Goal: Task Accomplishment & Management: Check status

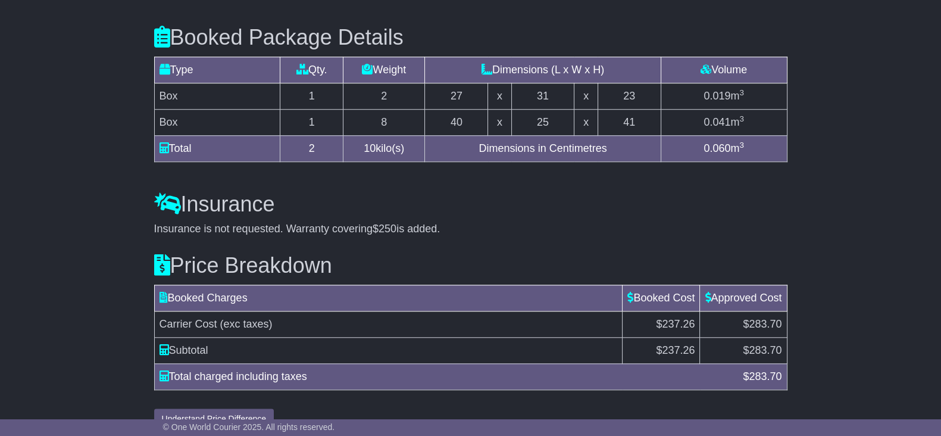
scroll to position [1265, 0]
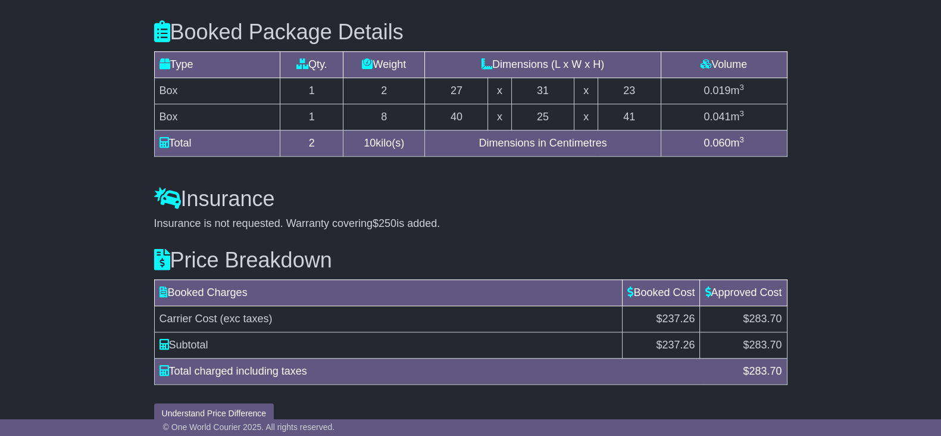
click at [149, 202] on div "Insurance Insurance is not requested. Warranty covering $250 is added. Add Insu…" at bounding box center [470, 199] width 645 height 61
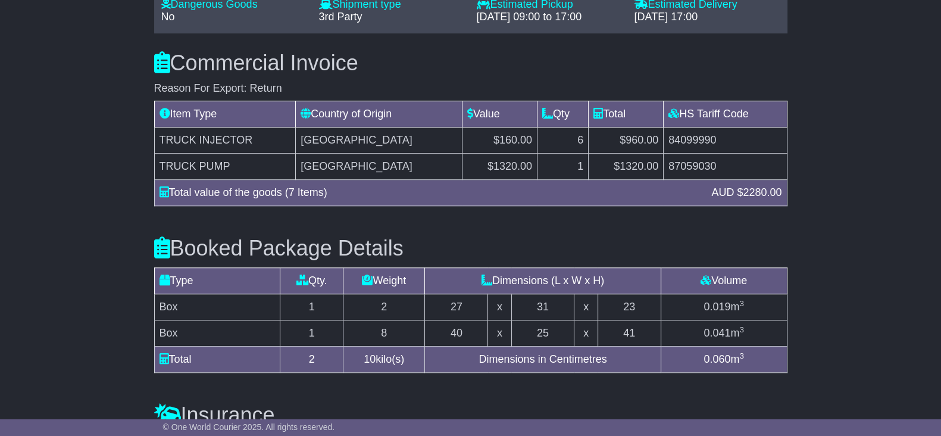
scroll to position [1041, 0]
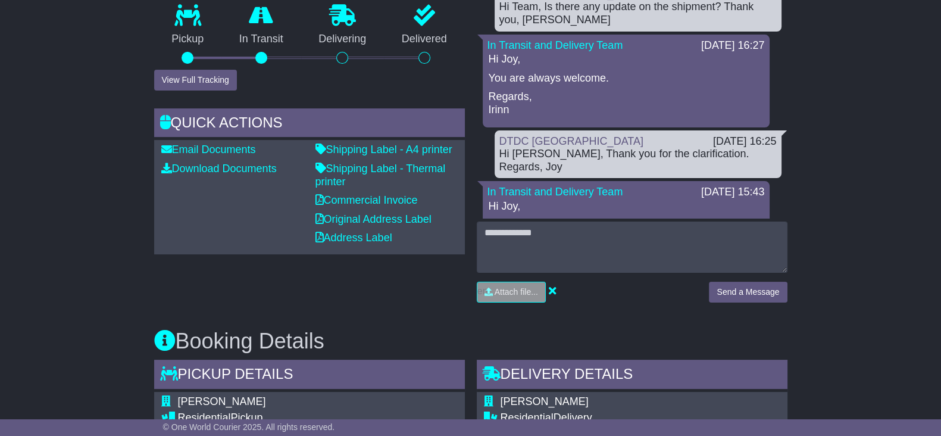
scroll to position [372, 0]
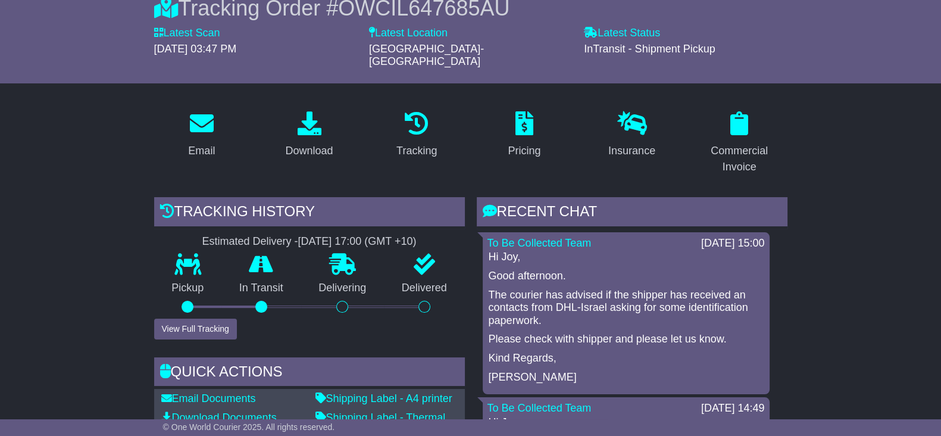
scroll to position [223, 0]
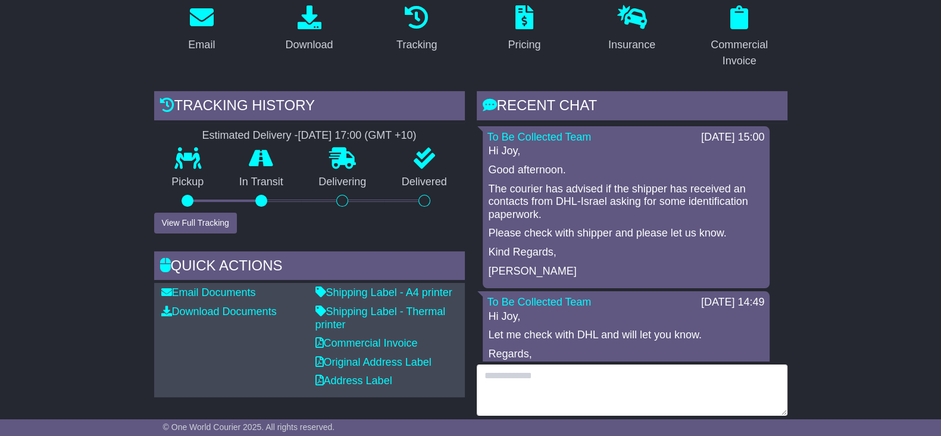
click at [542, 383] on textarea at bounding box center [632, 389] width 311 height 51
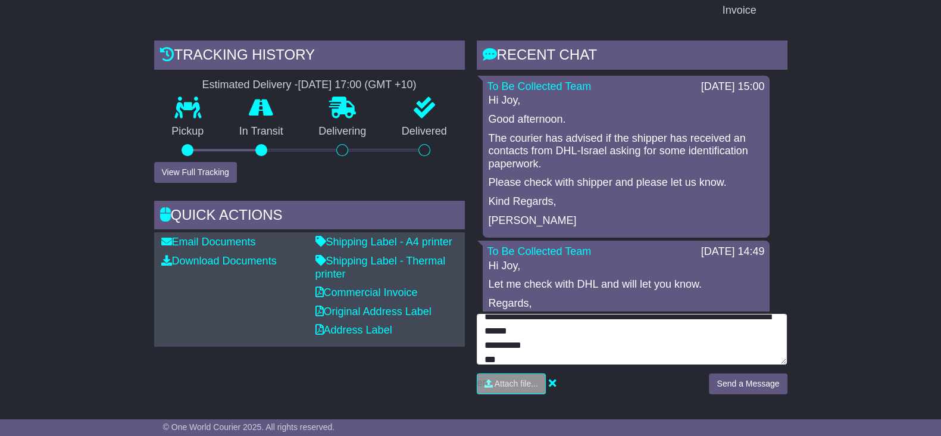
scroll to position [297, 0]
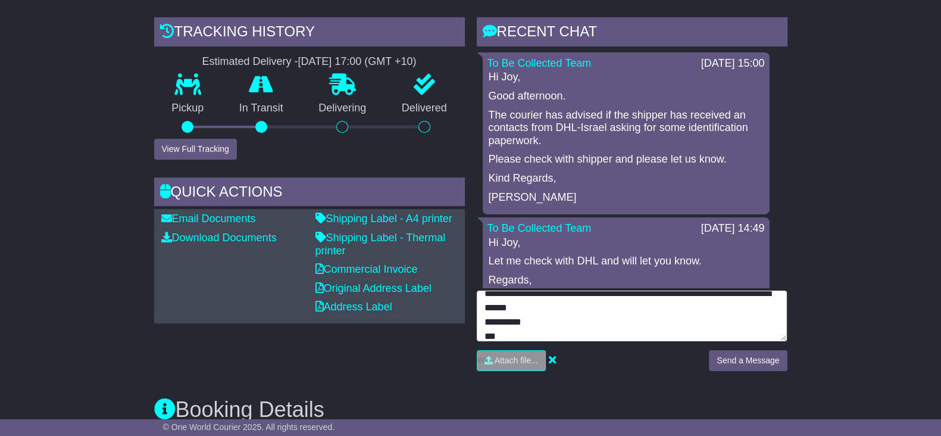
type textarea "**********"
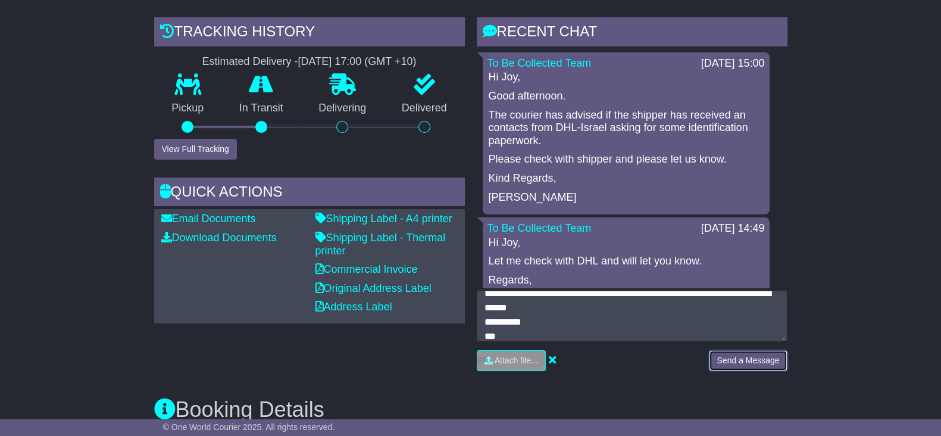
click at [740, 350] on button "Send a Message" at bounding box center [748, 360] width 78 height 21
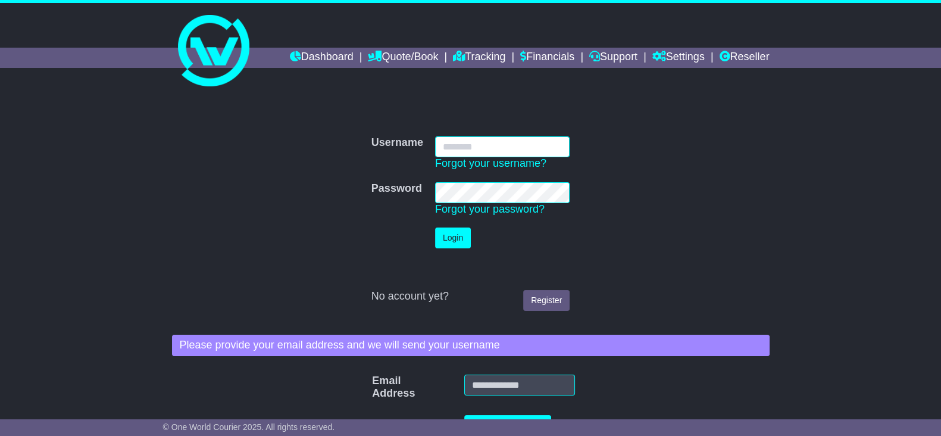
type input "**********"
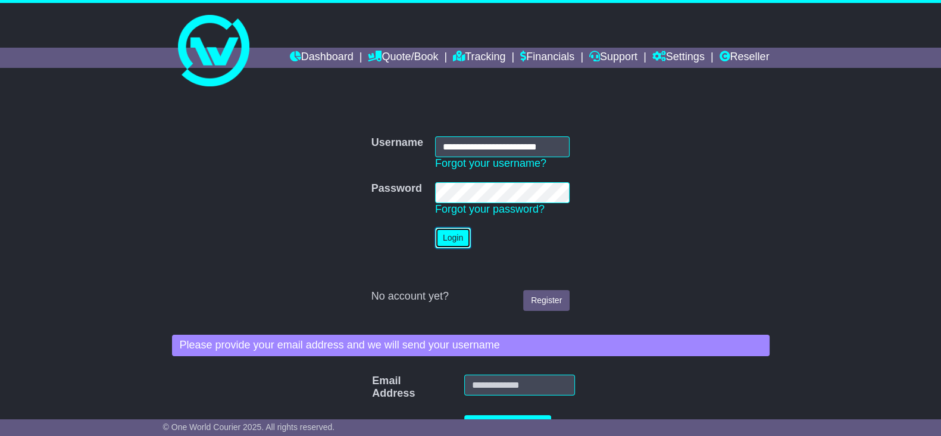
drag, startPoint x: 464, startPoint y: 235, endPoint x: 506, endPoint y: 239, distance: 42.5
click at [466, 233] on button "Login" at bounding box center [453, 237] width 36 height 21
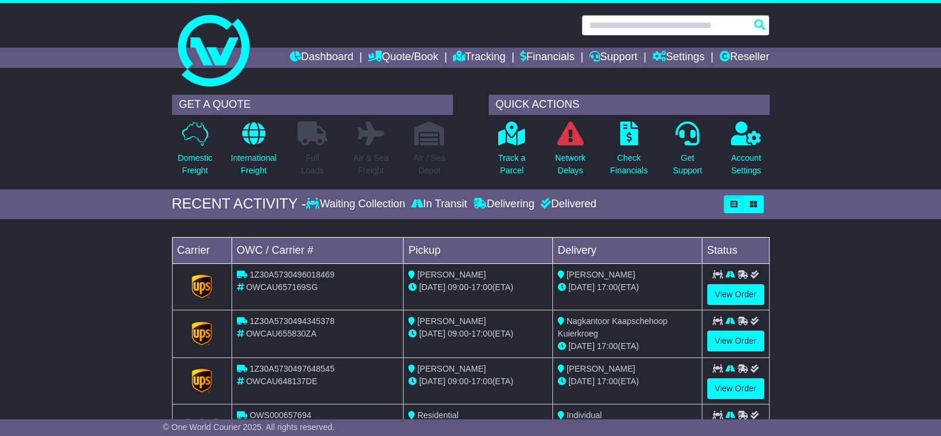
click at [635, 19] on input "text" at bounding box center [676, 25] width 188 height 21
paste input "**********"
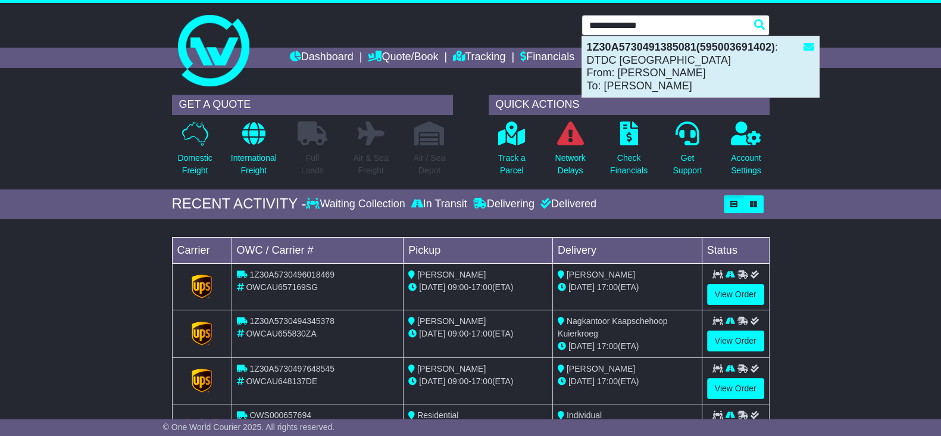
click at [694, 71] on div "1Z30A5730491385081(595003691402) : DTDC Australia From: Karen List To: Wendy Le…" at bounding box center [700, 66] width 237 height 61
type input "**********"
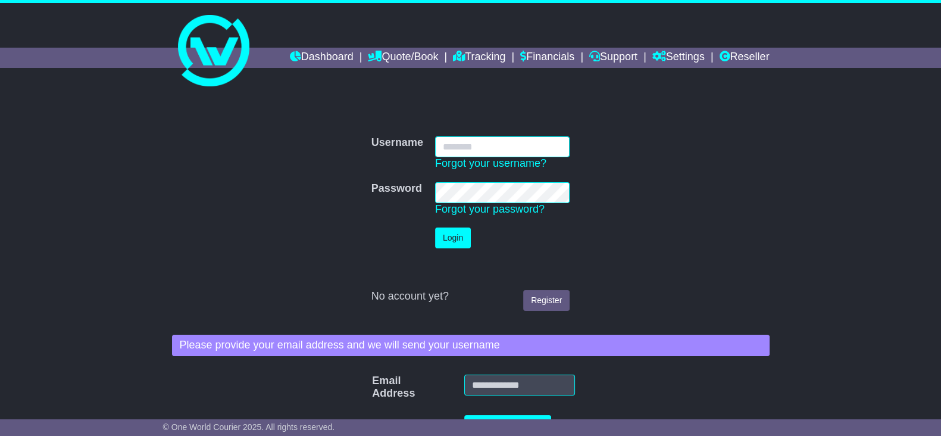
type input "**********"
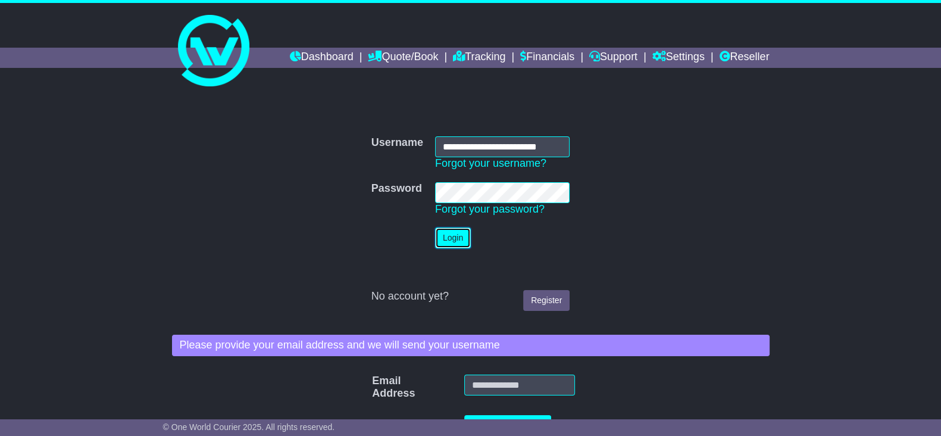
click at [456, 238] on button "Login" at bounding box center [453, 237] width 36 height 21
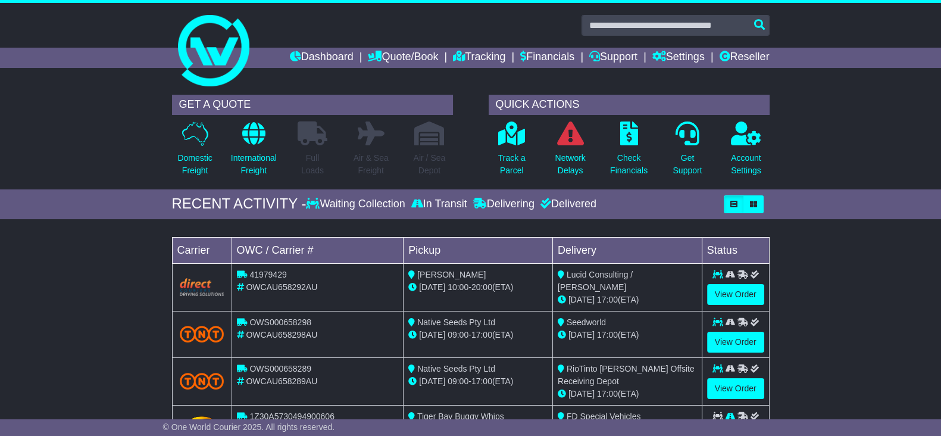
click at [115, 260] on div "Loading... No bookings found Carrier OWC / Carrier # Pickup Delivery Status 419…" at bounding box center [470, 347] width 941 height 245
click at [657, 31] on input "text" at bounding box center [676, 25] width 188 height 21
paste input "**********"
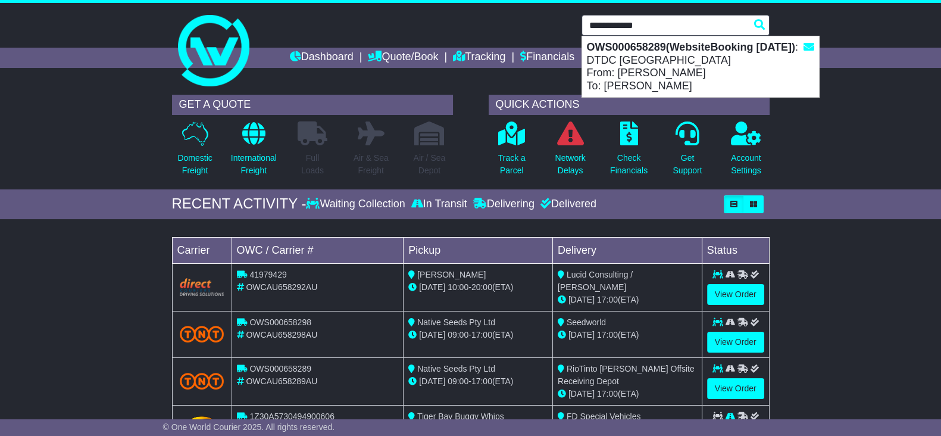
click at [675, 55] on div "OWS000658289(WebsiteBooking [DATE]) : DTDC [GEOGRAPHIC_DATA] From: [PERSON_NAME…" at bounding box center [700, 66] width 237 height 61
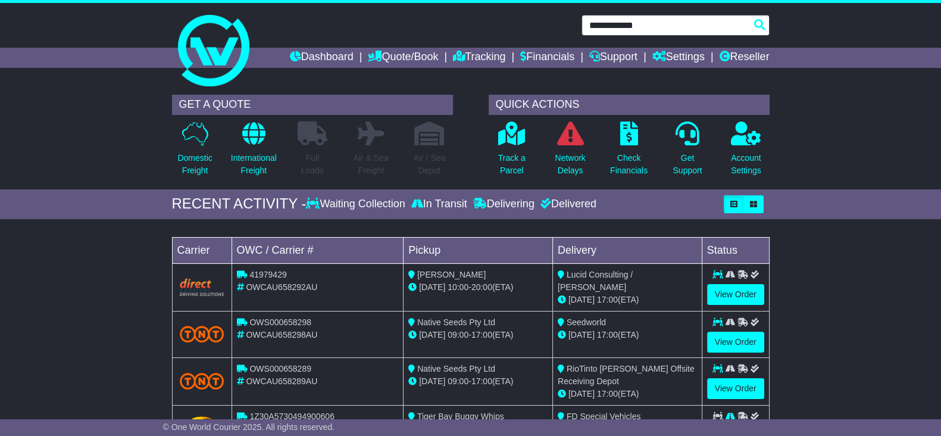
type input "**********"
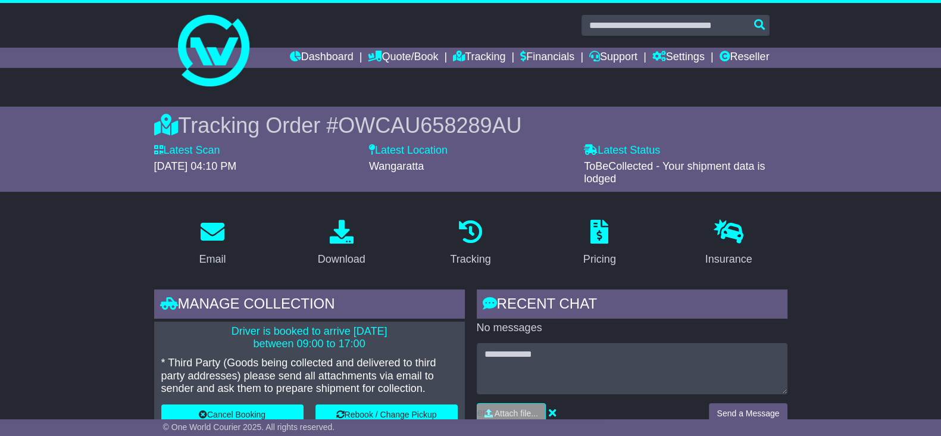
click at [461, 127] on span "OWCAU658289AU" at bounding box center [429, 125] width 183 height 24
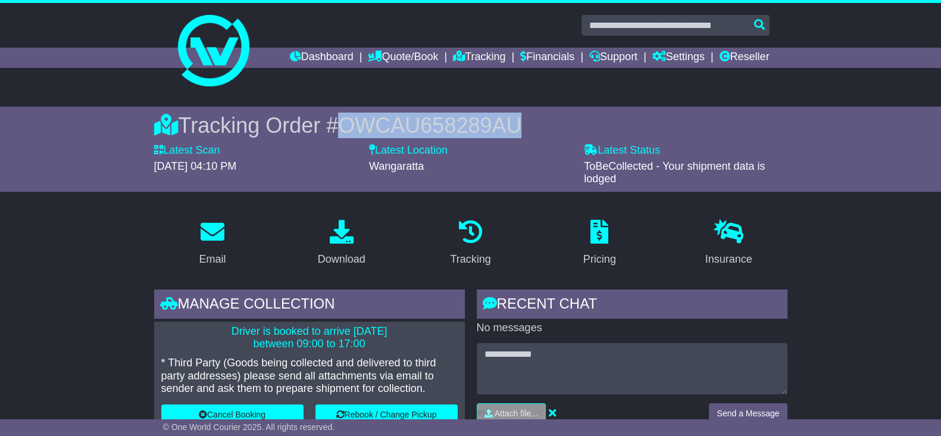
click at [461, 127] on span "OWCAU658289AU" at bounding box center [429, 125] width 183 height 24
copy span "OWCAU658289AU"
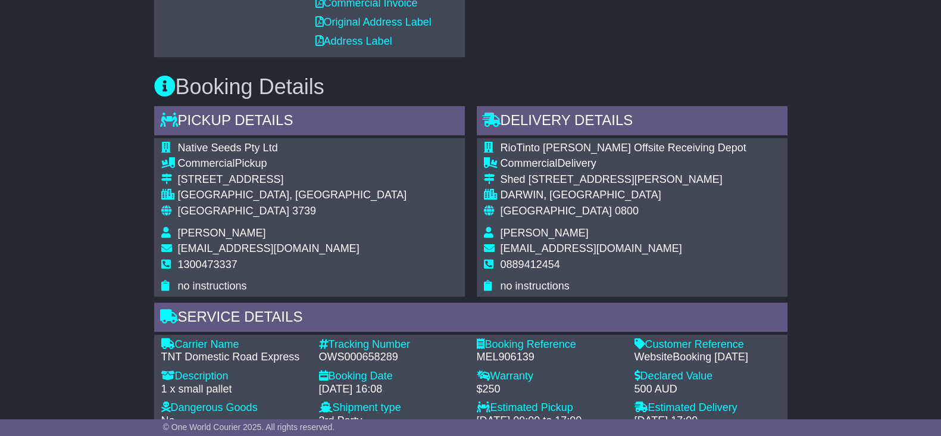
scroll to position [744, 0]
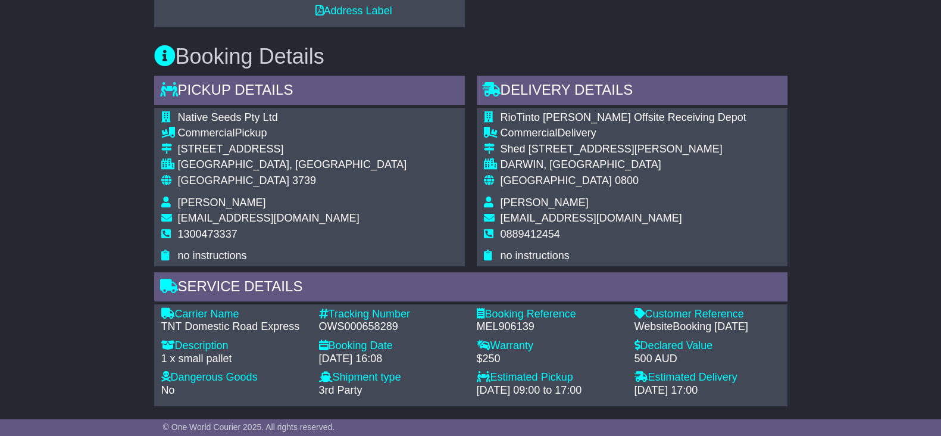
click at [486, 324] on div "MEL906139" at bounding box center [550, 326] width 146 height 13
drag, startPoint x: 486, startPoint y: 324, endPoint x: 574, endPoint y: 349, distance: 92.3
click at [488, 328] on div "MEL906139" at bounding box center [550, 326] width 146 height 13
copy div "MEL906139"
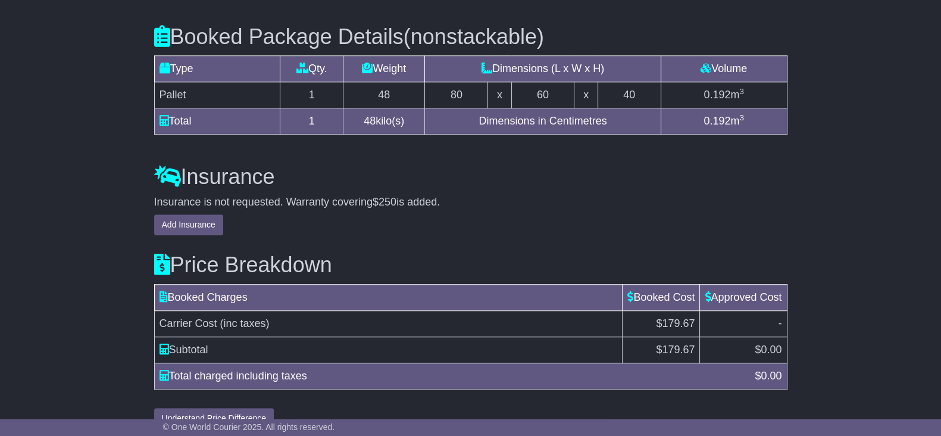
scroll to position [1322, 0]
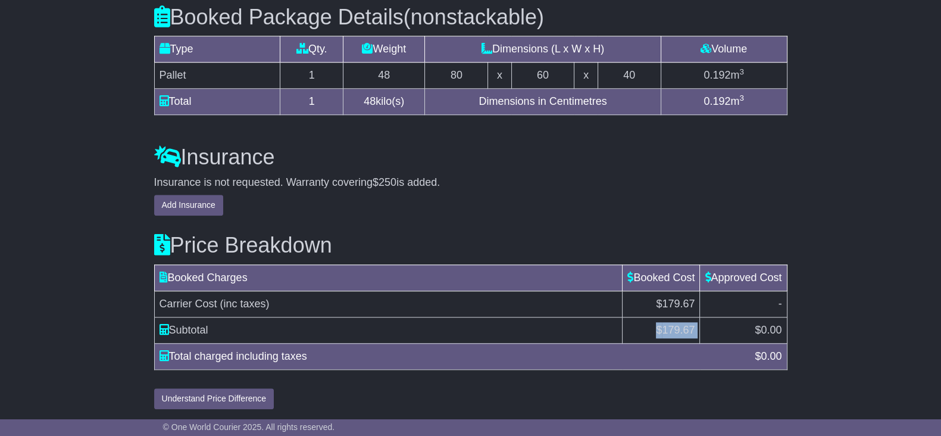
drag, startPoint x: 640, startPoint y: 326, endPoint x: 697, endPoint y: 328, distance: 57.2
click at [697, 328] on tr "Subtotal $ 179.67 $ 0.00" at bounding box center [470, 330] width 633 height 26
copy tr "$ 179.67"
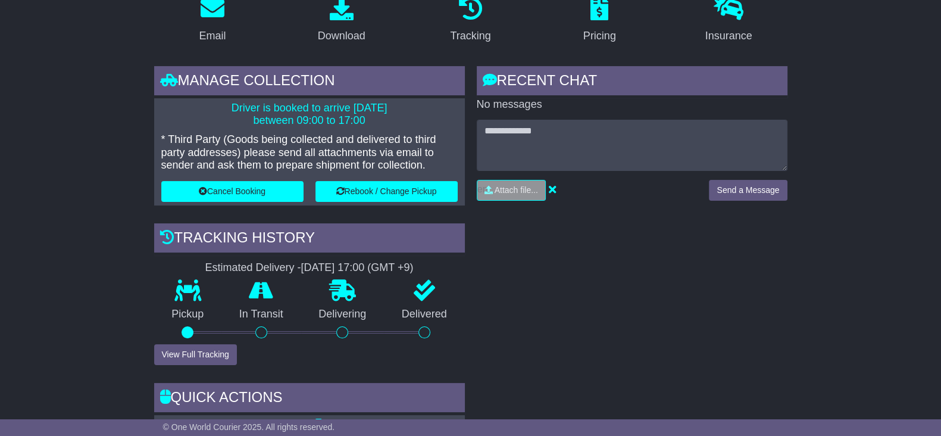
scroll to position [148, 0]
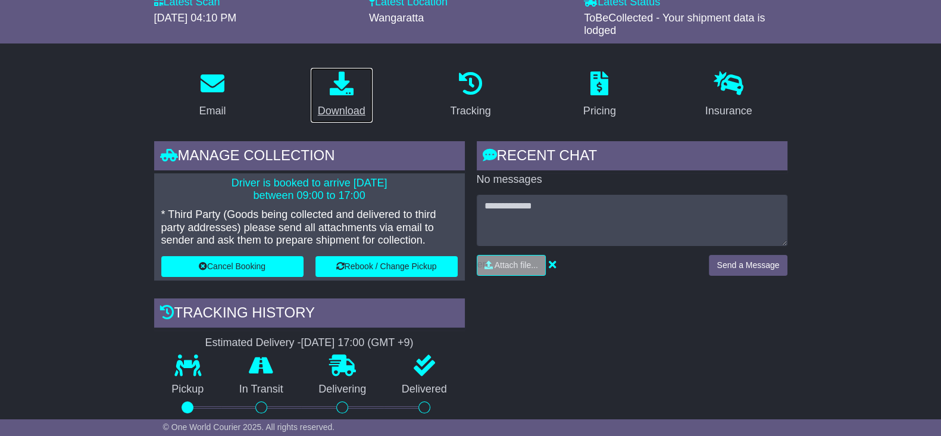
click at [348, 117] on div "Download" at bounding box center [342, 111] width 48 height 16
